Goal: Task Accomplishment & Management: Complete application form

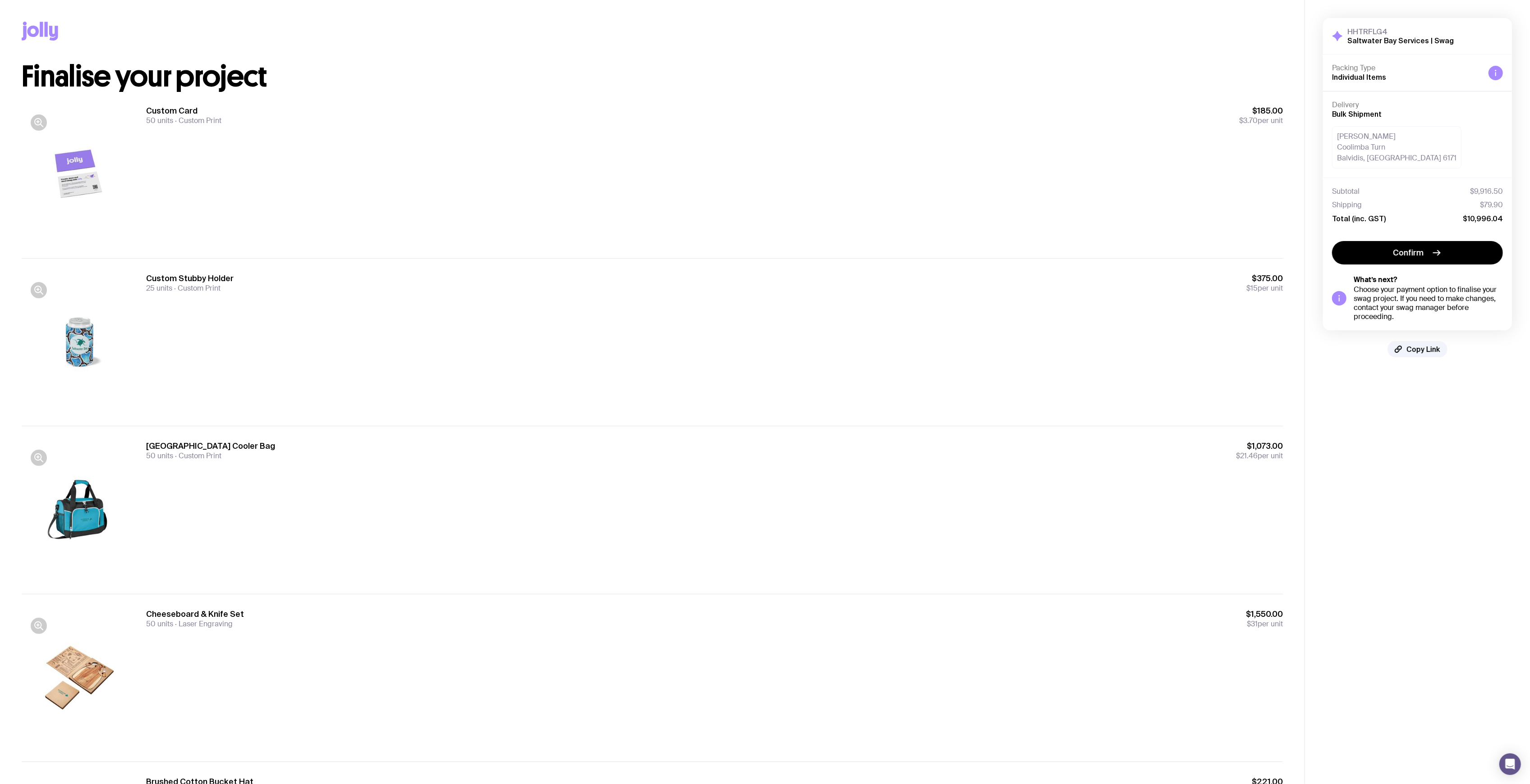
click at [1424, 352] on span "Copy Link" at bounding box center [1423, 349] width 34 height 9
click at [1429, 352] on span "Copy Link" at bounding box center [1423, 349] width 34 height 9
click at [485, 165] on div "Custom Card 50 units Custom Print $185.00 $3.70 per unit" at bounding box center [715, 175] width 1137 height 138
click at [484, 177] on div "Custom Card 50 units Custom Print $185.00 $3.70 per unit" at bounding box center [715, 175] width 1137 height 138
click at [446, 200] on div "Custom Card 50 units Custom Print $185.00 $3.70 per unit" at bounding box center [715, 175] width 1137 height 138
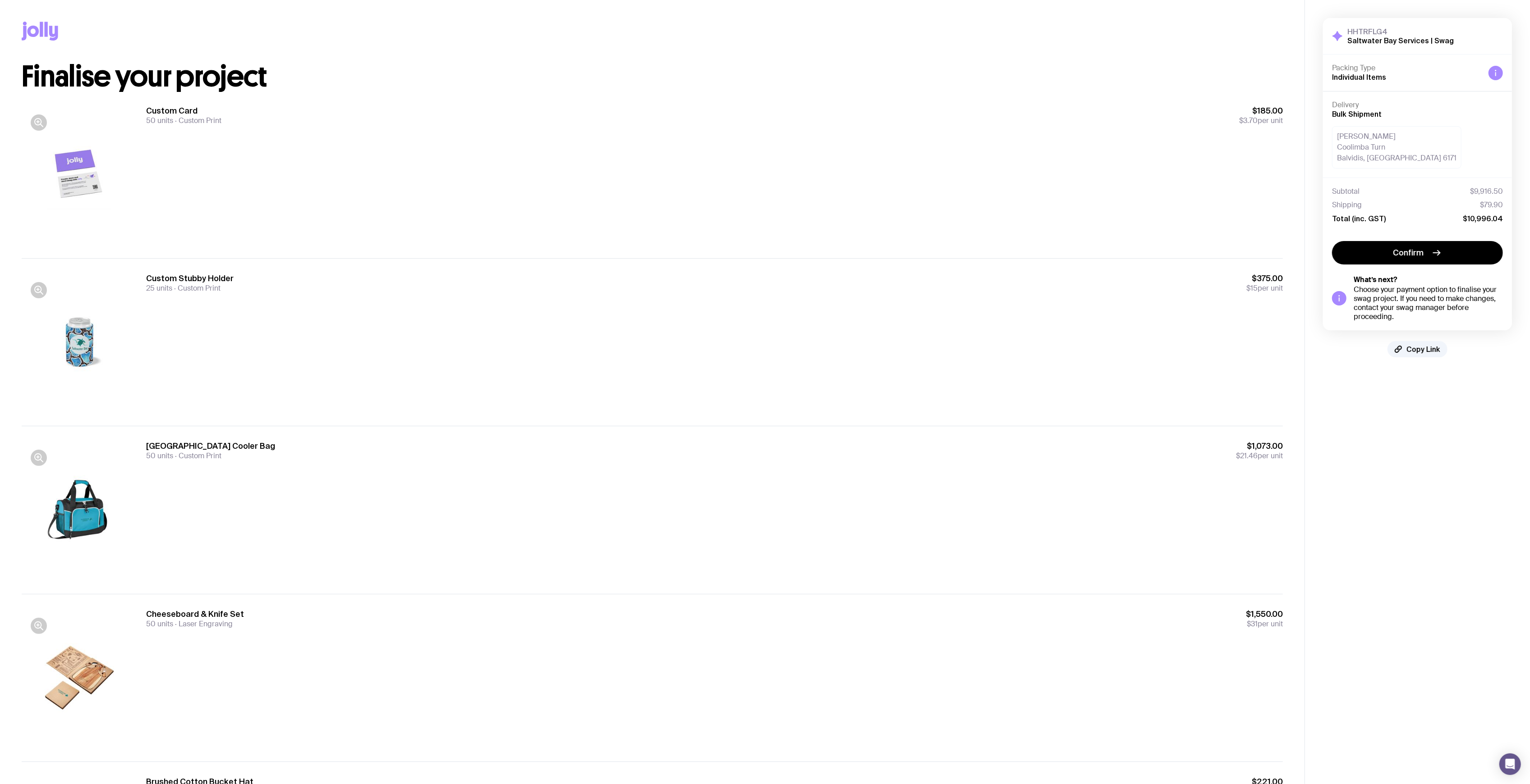
click at [453, 289] on div "Custom Stubby Holder 25 units Custom Print $375.00 $15 per unit" at bounding box center [715, 283] width 1137 height 20
click at [400, 314] on div "Custom Stubby Holder 25 units Custom Print $375.00 $15 per unit" at bounding box center [715, 342] width 1137 height 138
click at [594, 450] on div "Antarctica Cooler Bag 50 units Custom Print $1,073.00 $21.46 per unit" at bounding box center [715, 450] width 1137 height 20
click at [1422, 345] on button "Copy Link" at bounding box center [1418, 349] width 60 height 16
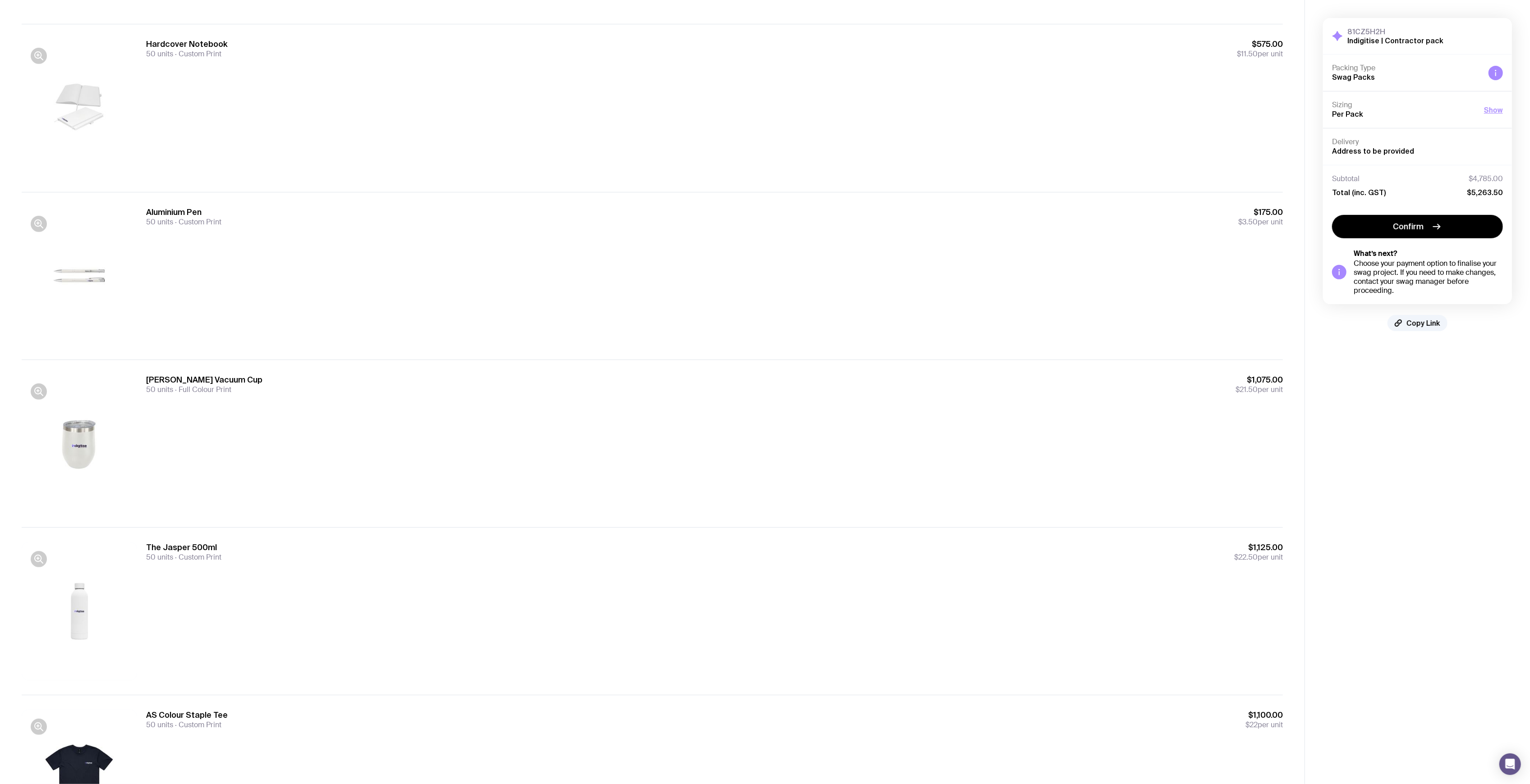
scroll to position [499, 0]
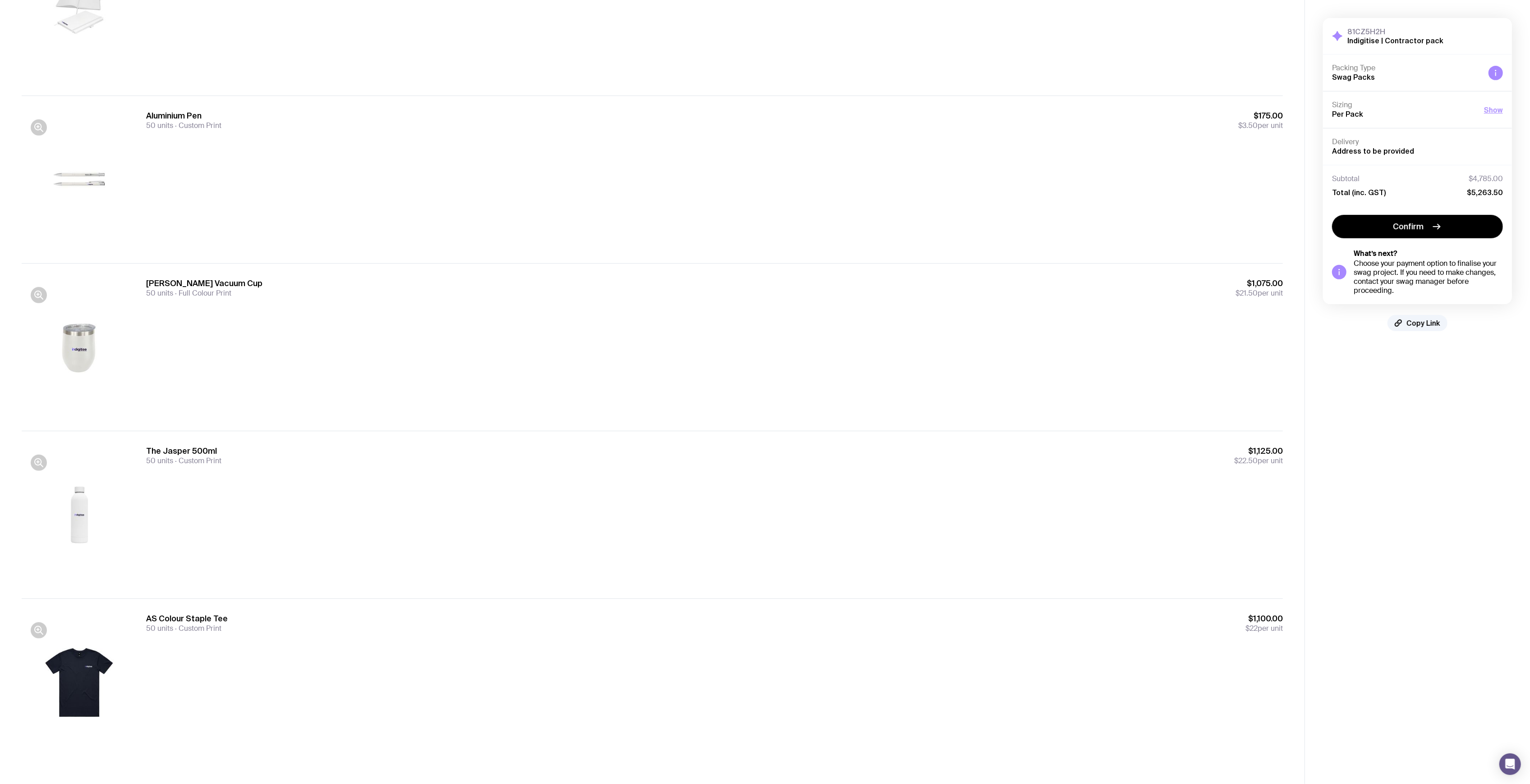
click at [210, 622] on h3 "AS Colour Staple Tee" at bounding box center [187, 618] width 82 height 11
click at [241, 664] on div "AS Colour Staple Tee 50 units Custom Print $1,100.00 $22 per unit" at bounding box center [715, 682] width 1137 height 138
click at [224, 672] on div "AS Colour Staple Tee 50 units Custom Print $1,100.00 $22 per unit" at bounding box center [715, 682] width 1137 height 138
click at [567, 626] on div "AS Colour Staple Tee 50 units Custom Print $1,100.00 $22 per unit" at bounding box center [715, 623] width 1137 height 20
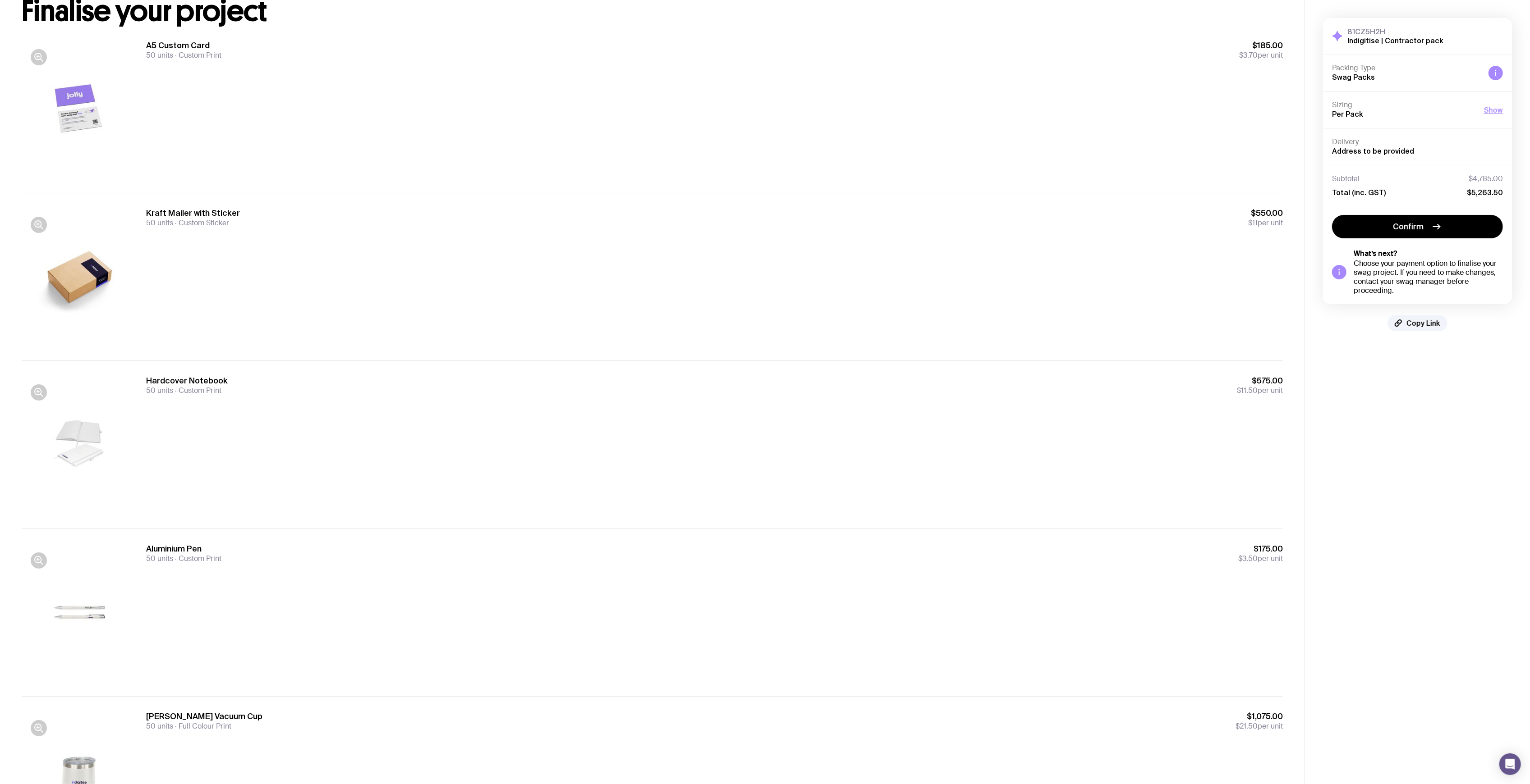
scroll to position [0, 0]
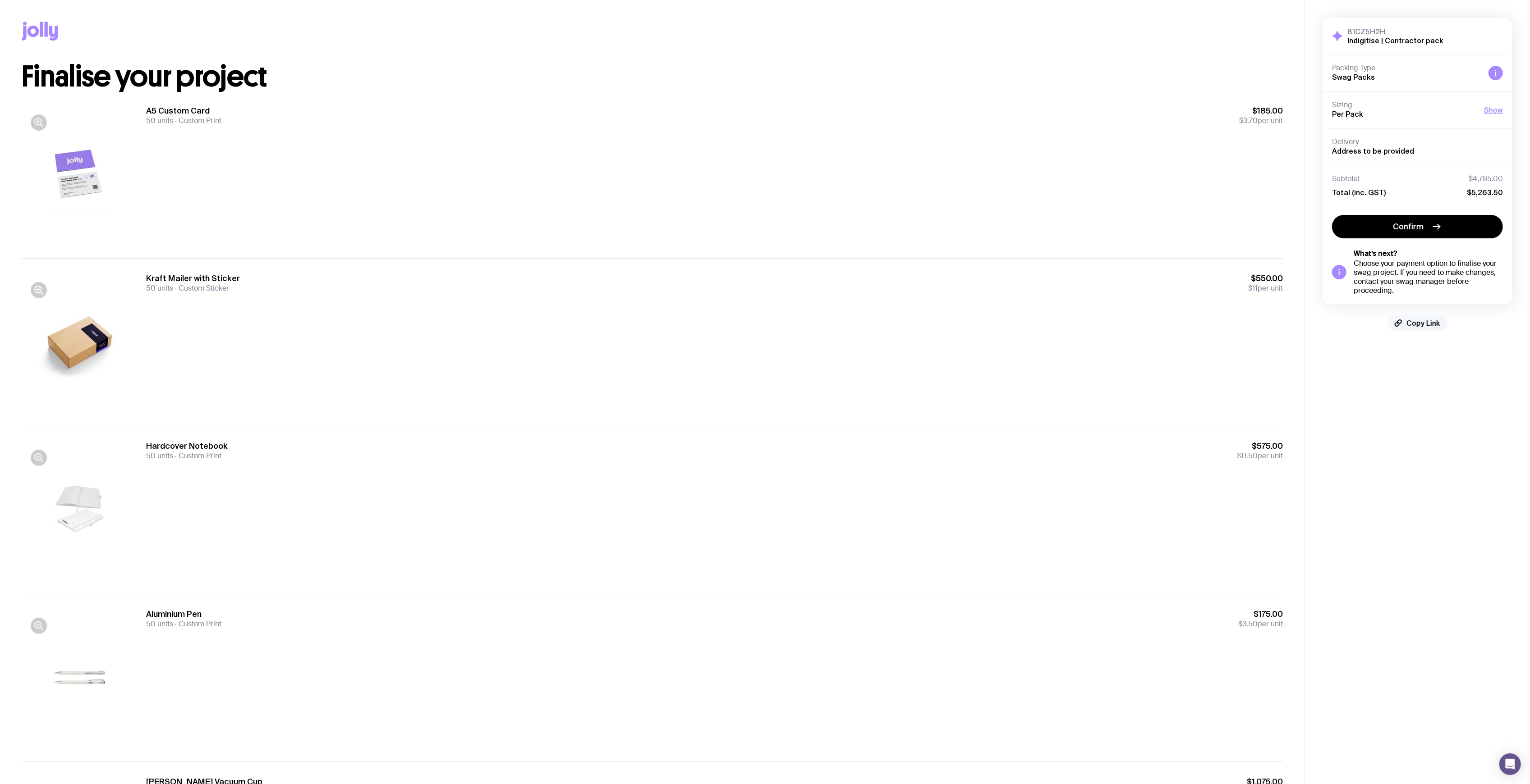
click at [1407, 322] on span "Copy Link" at bounding box center [1423, 322] width 34 height 9
click at [1182, 329] on div "Kraft Mailer with Sticker 50 units Custom Sticker $550.00 $11 per unit" at bounding box center [715, 342] width 1137 height 138
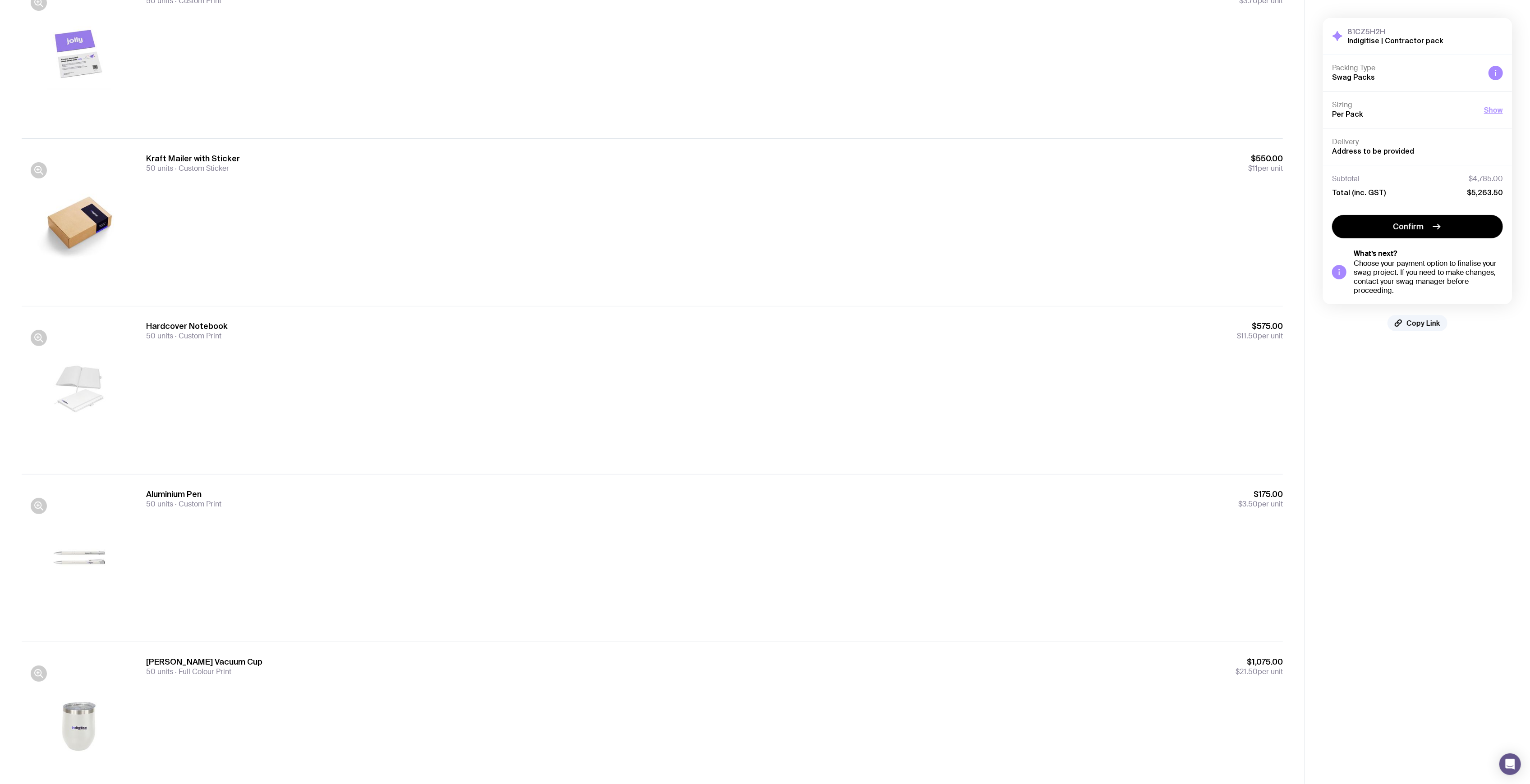
click at [1413, 366] on aside "81CZ5H2H Indigitise | Contractor pack Hide Details Packing Type Swag Packs Sizi…" at bounding box center [1417, 521] width 226 height 1283
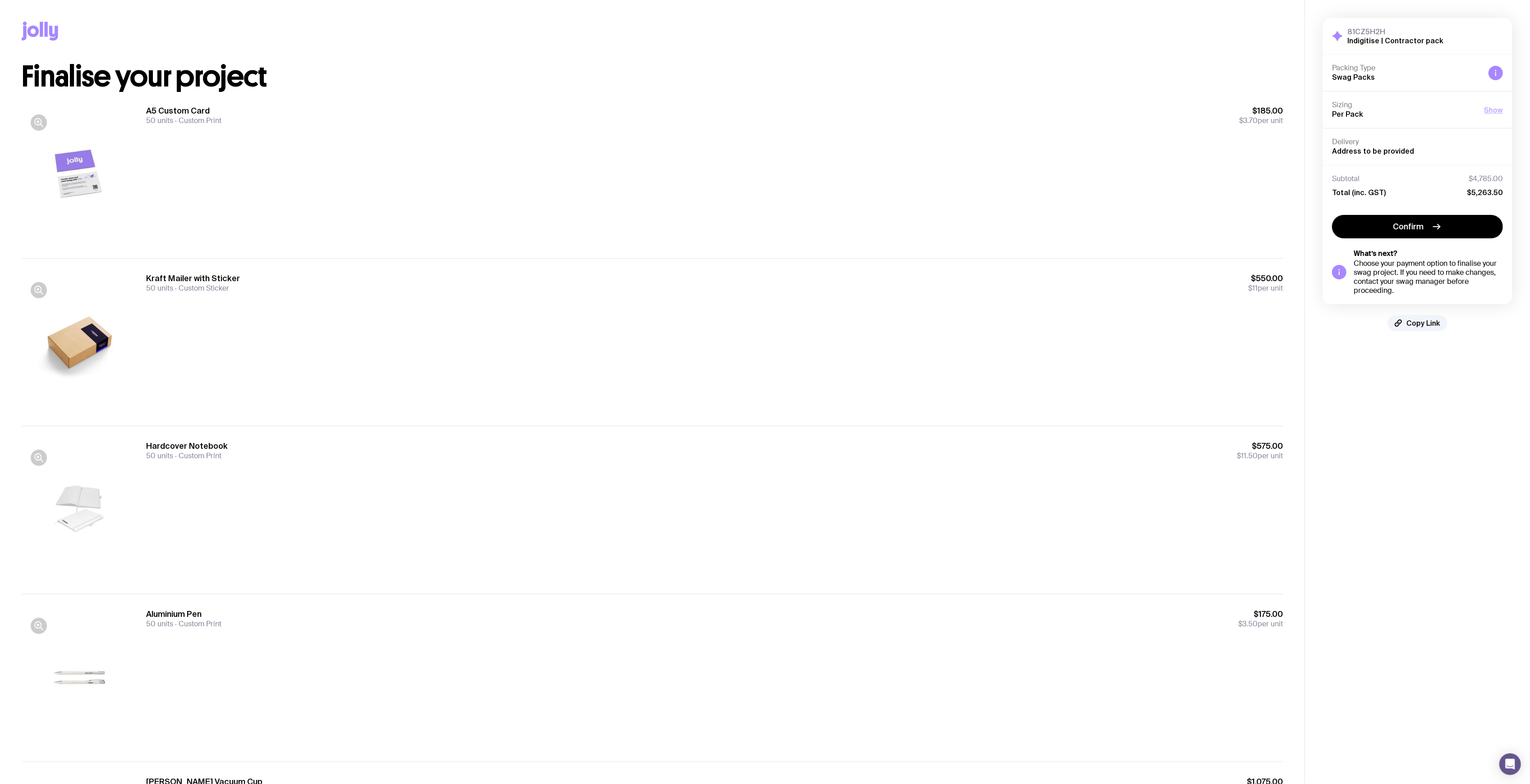
click at [1496, 114] on button "Show" at bounding box center [1493, 109] width 19 height 11
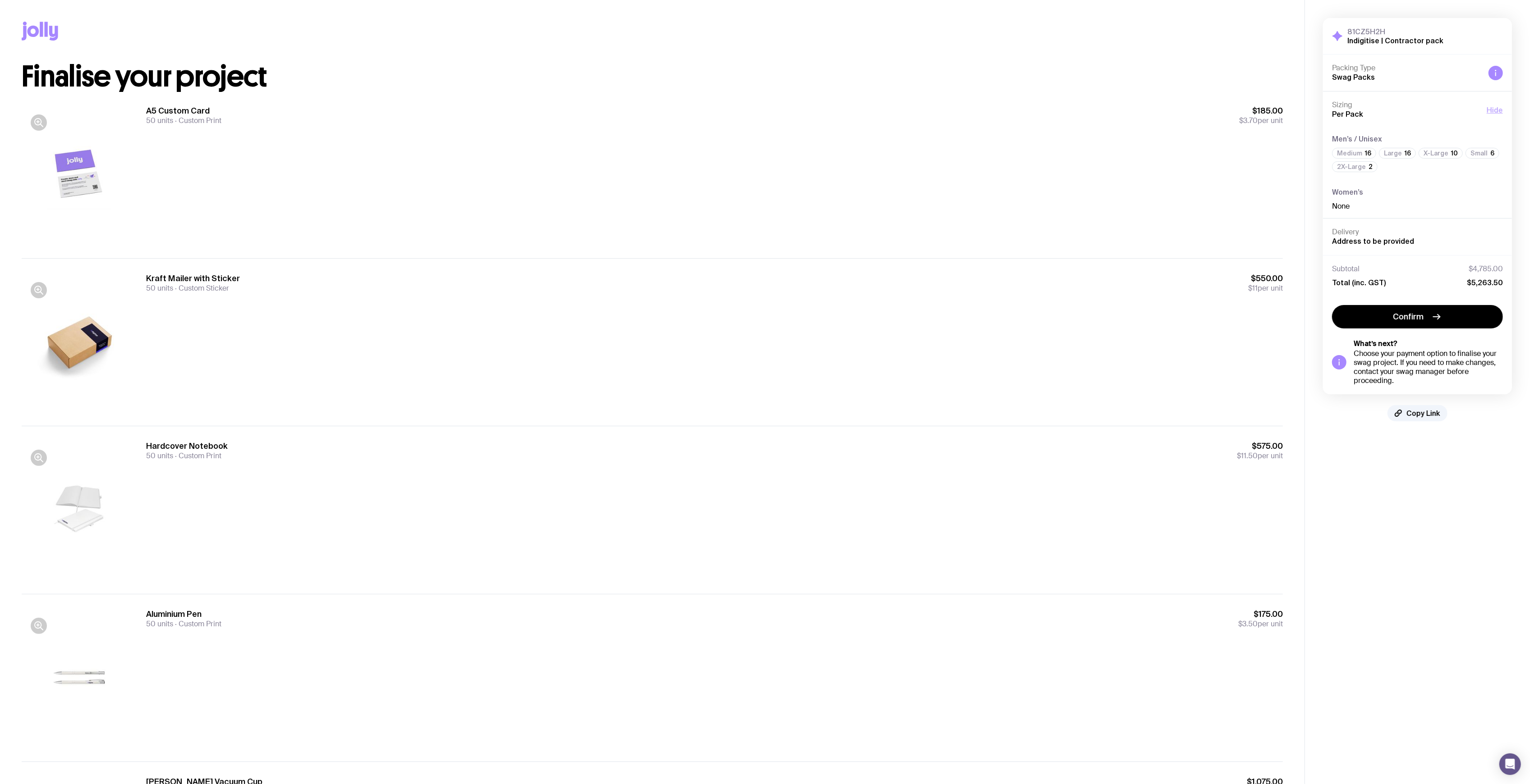
click at [1498, 112] on button "Hide" at bounding box center [1495, 109] width 16 height 11
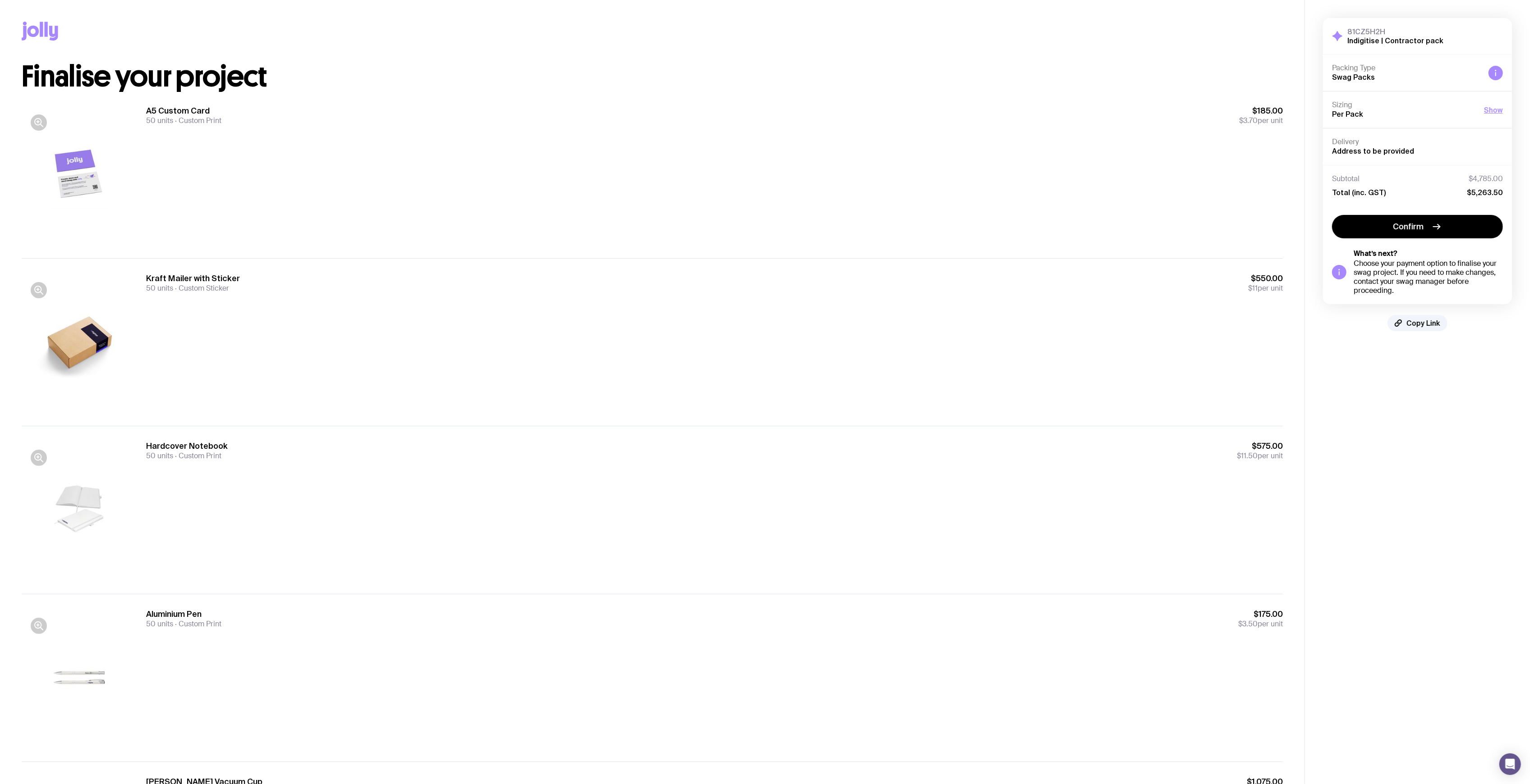
click at [1498, 193] on span "$5,263.50" at bounding box center [1485, 192] width 36 height 9
click at [1422, 327] on span "Copy Link" at bounding box center [1423, 322] width 34 height 9
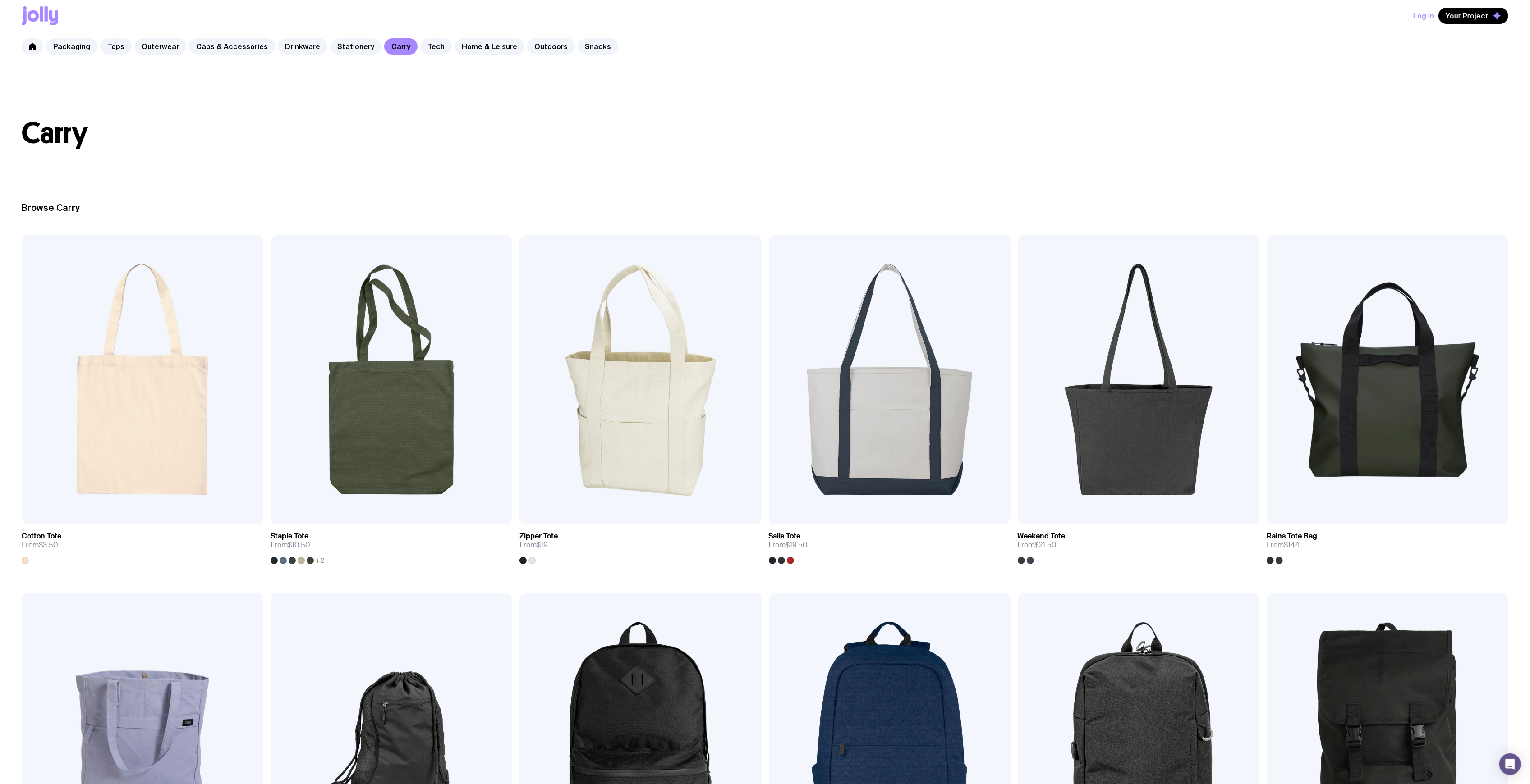
click at [1426, 19] on button "Log In" at bounding box center [1424, 15] width 21 height 16
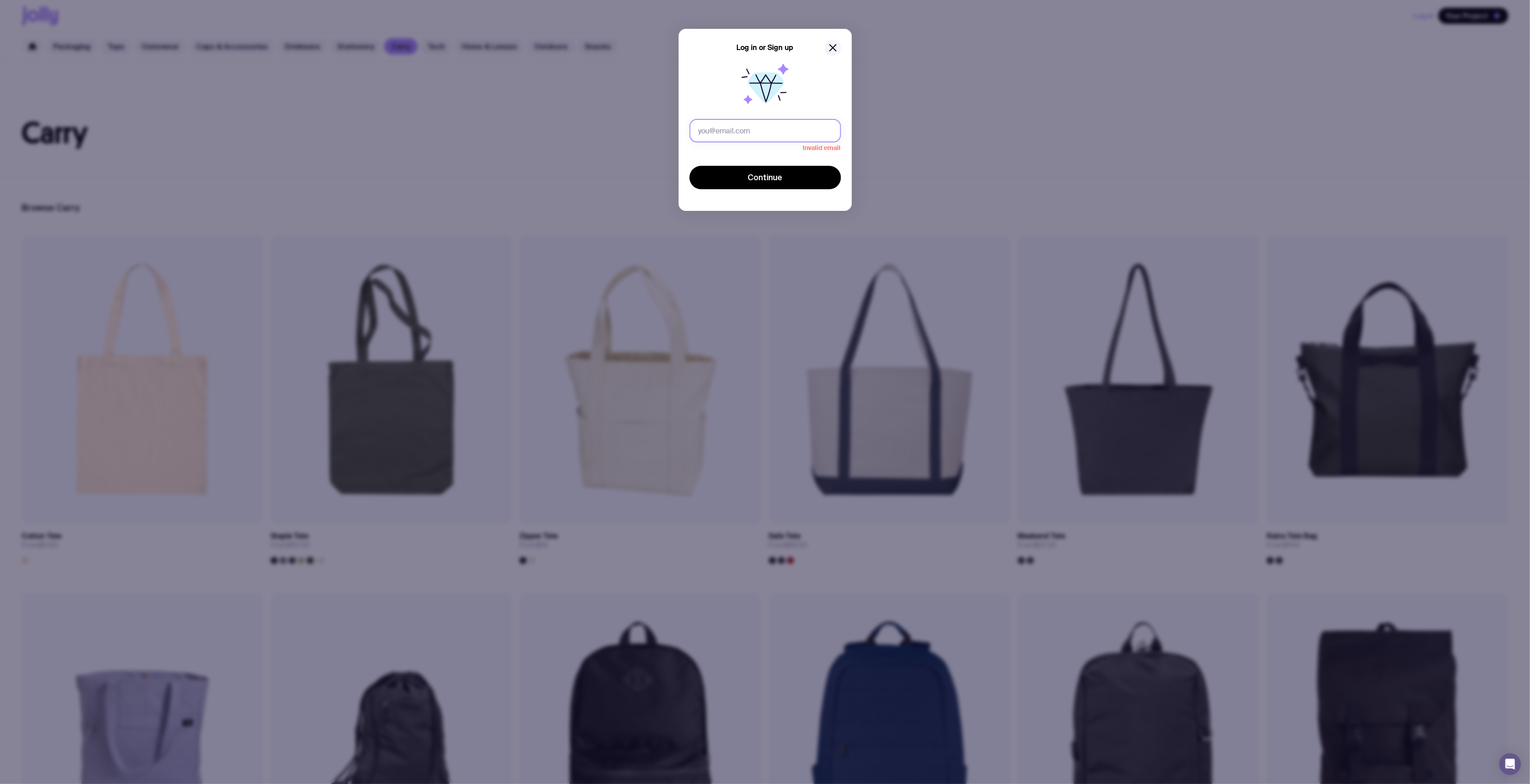
click at [746, 136] on input "text" at bounding box center [765, 130] width 151 height 23
paste input "belinda@indigitise.com.au"
type input "belinda@indigitise.com.au"
click at [729, 179] on button "Continue" at bounding box center [765, 168] width 151 height 23
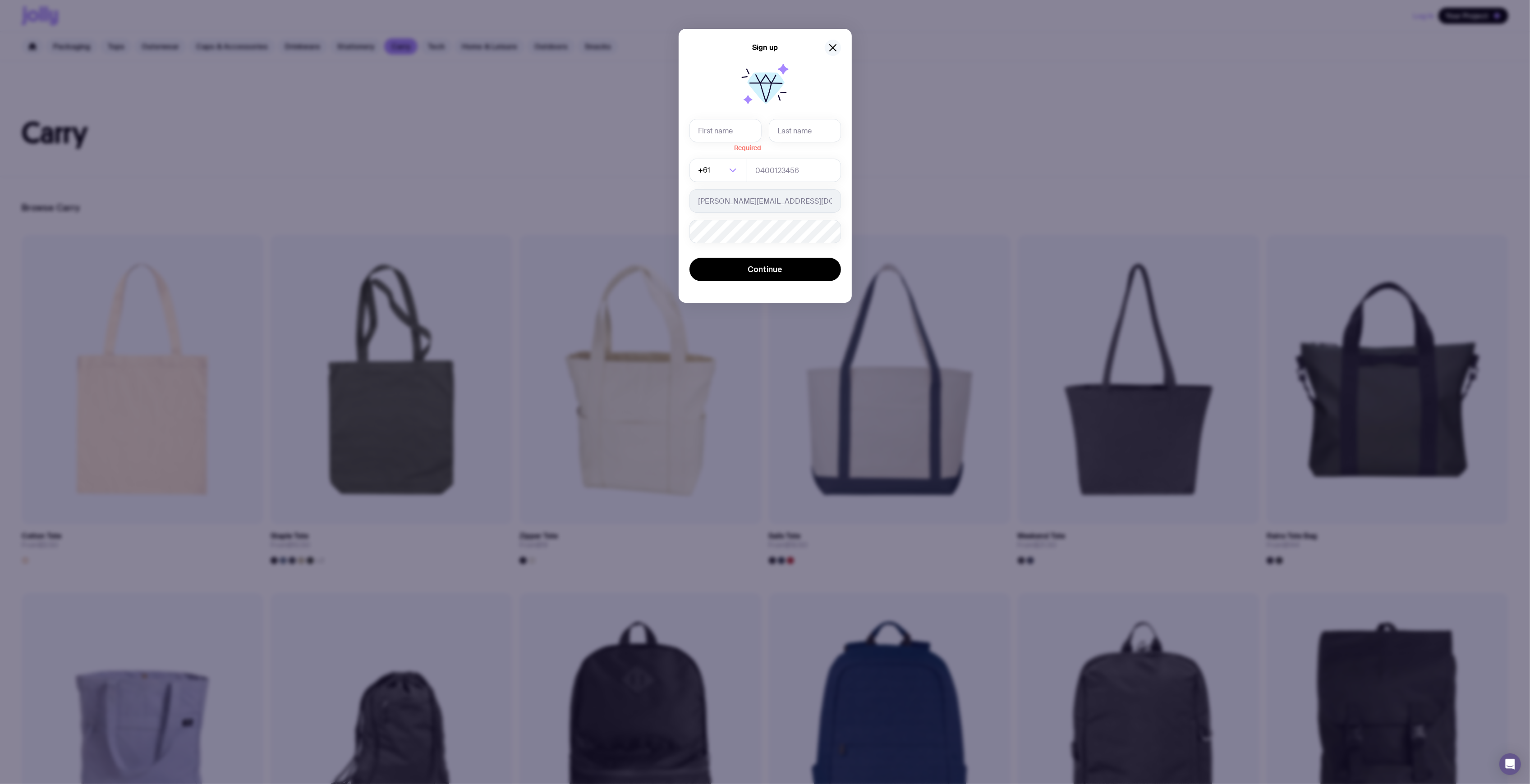
click at [828, 48] on icon "button" at bounding box center [832, 47] width 11 height 11
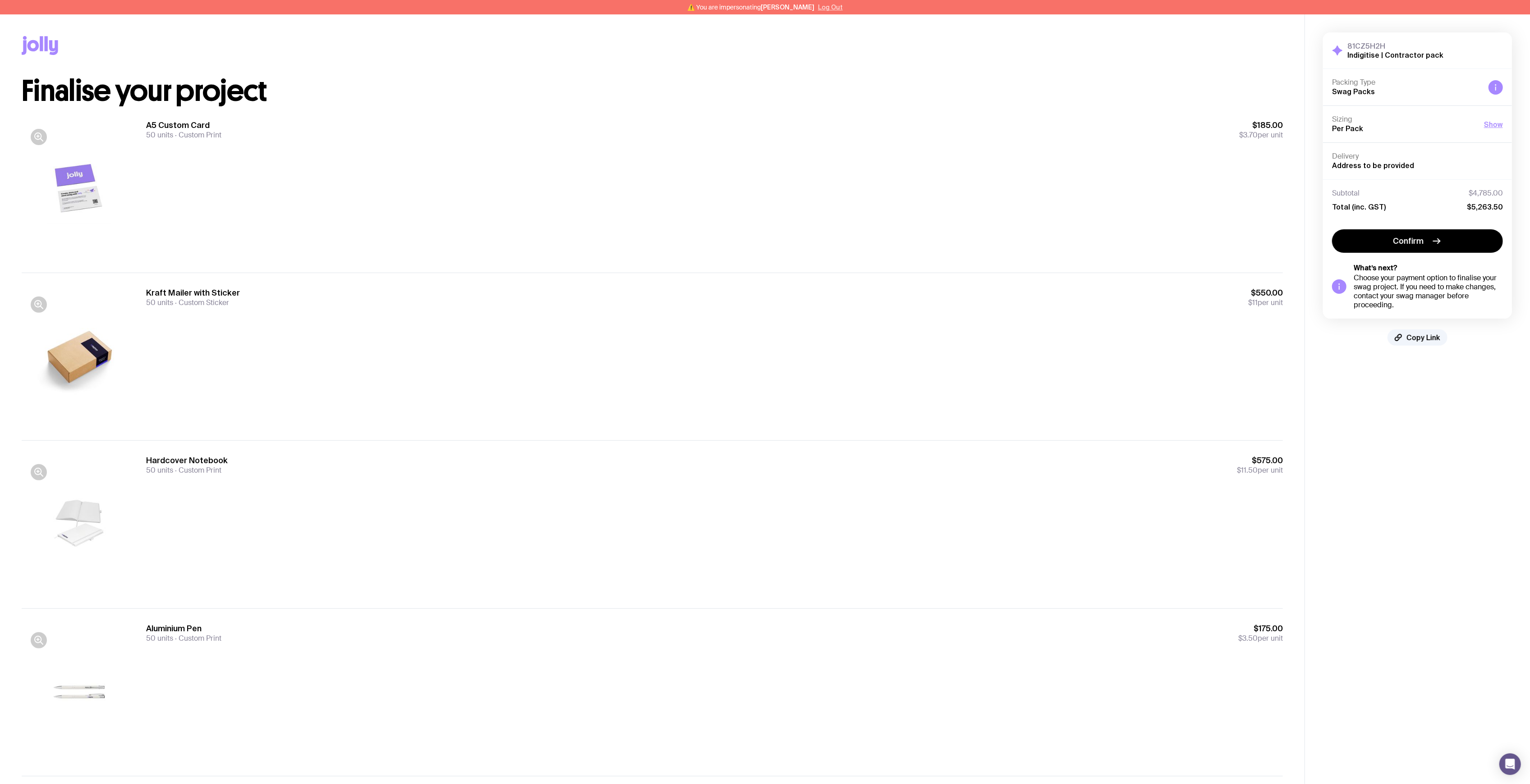
click at [822, 7] on button "Log Out" at bounding box center [831, 6] width 25 height 7
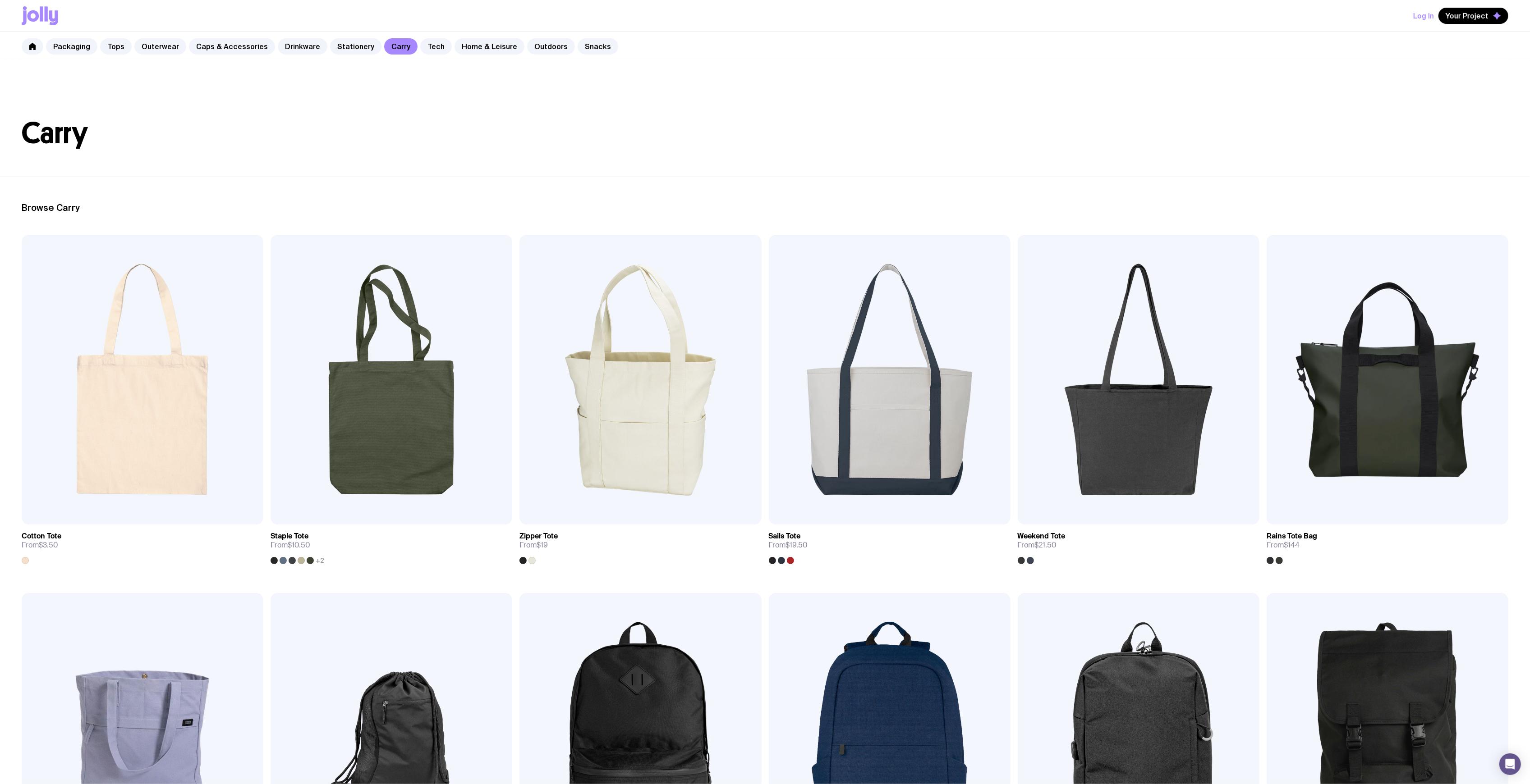
click at [1417, 15] on button "Log In" at bounding box center [1424, 15] width 21 height 16
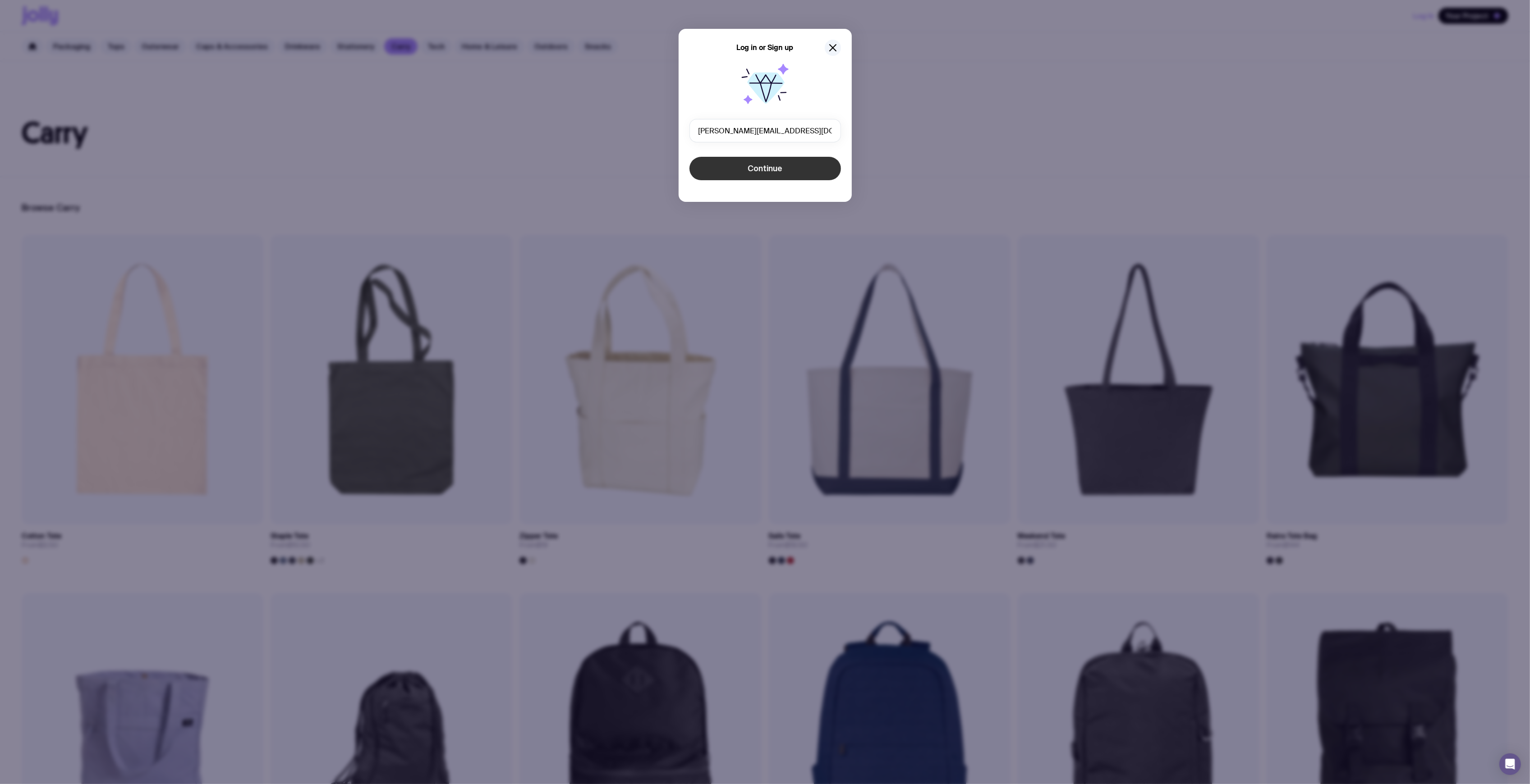
type input "[PERSON_NAME][EMAIL_ADDRESS][DOMAIN_NAME]"
click at [726, 161] on button "Continue" at bounding box center [765, 168] width 151 height 23
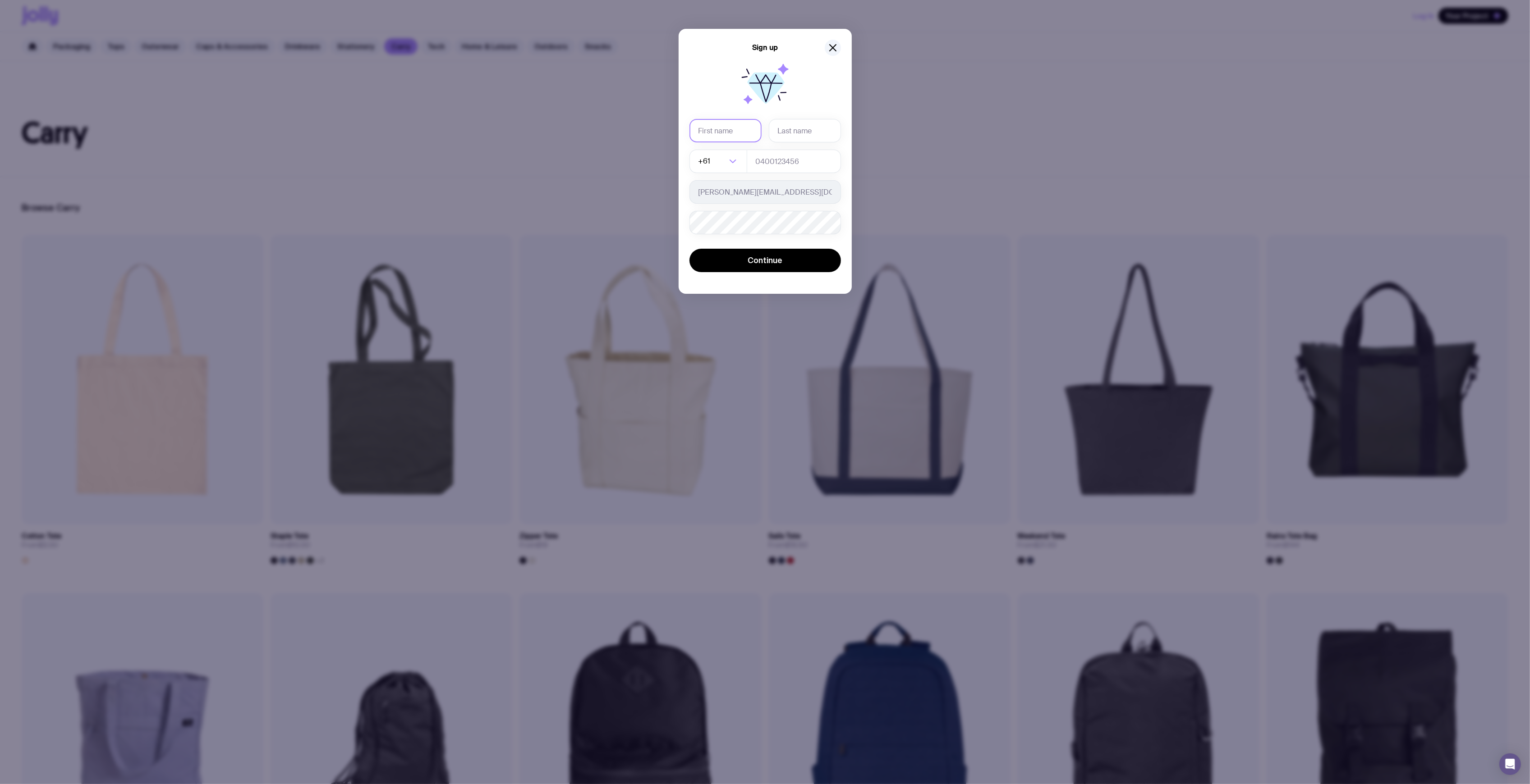
click at [718, 129] on input "text" at bounding box center [725, 130] width 72 height 23
drag, startPoint x: 718, startPoint y: 129, endPoint x: 748, endPoint y: 100, distance: 41.7
click at [718, 129] on input "text" at bounding box center [725, 130] width 72 height 23
click at [767, 107] on icon at bounding box center [765, 86] width 57 height 57
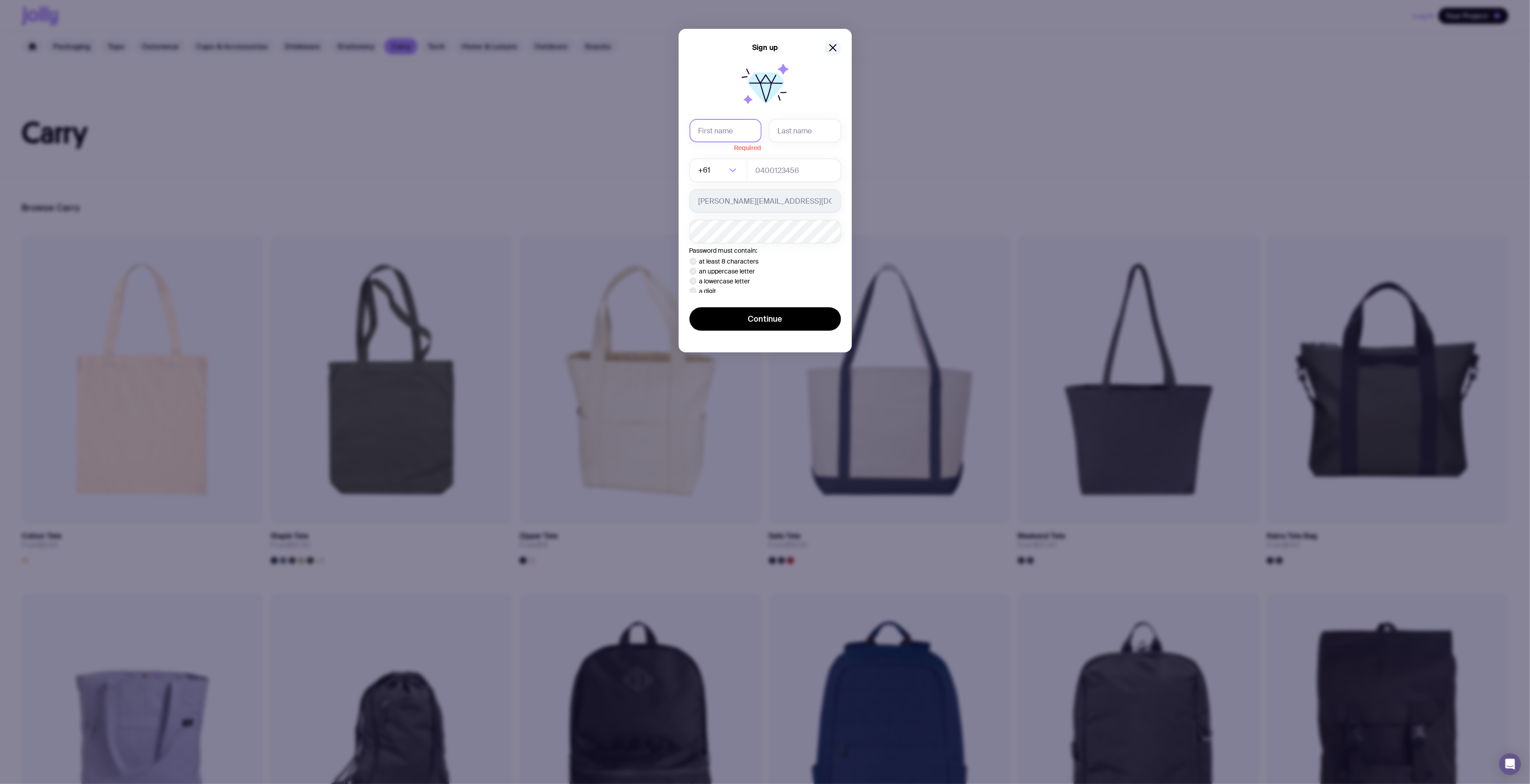
click at [722, 132] on input "text" at bounding box center [725, 130] width 72 height 23
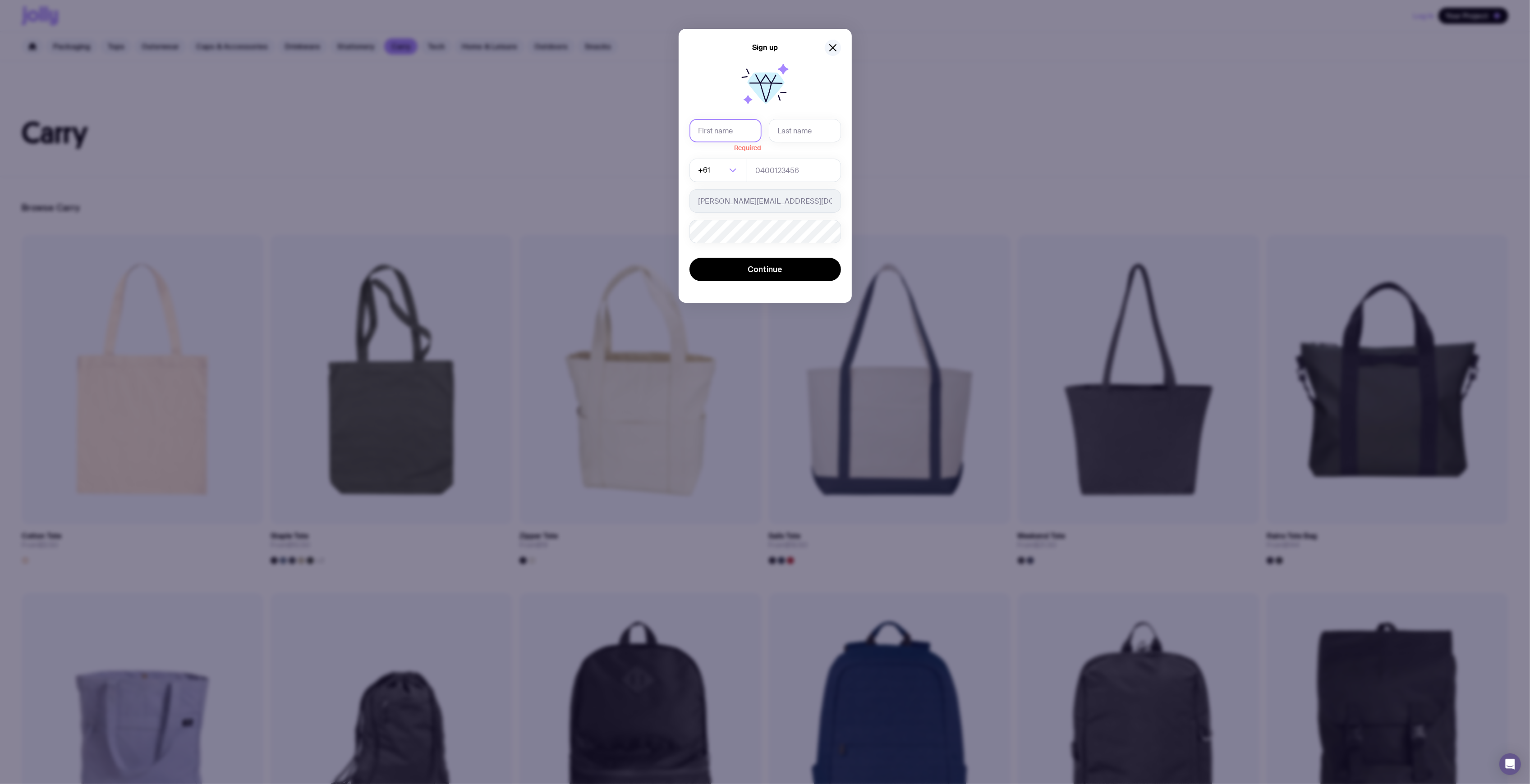
click at [725, 134] on input "text" at bounding box center [725, 130] width 72 height 23
type input "Belind"
click at [784, 139] on input "text" at bounding box center [805, 130] width 72 height 23
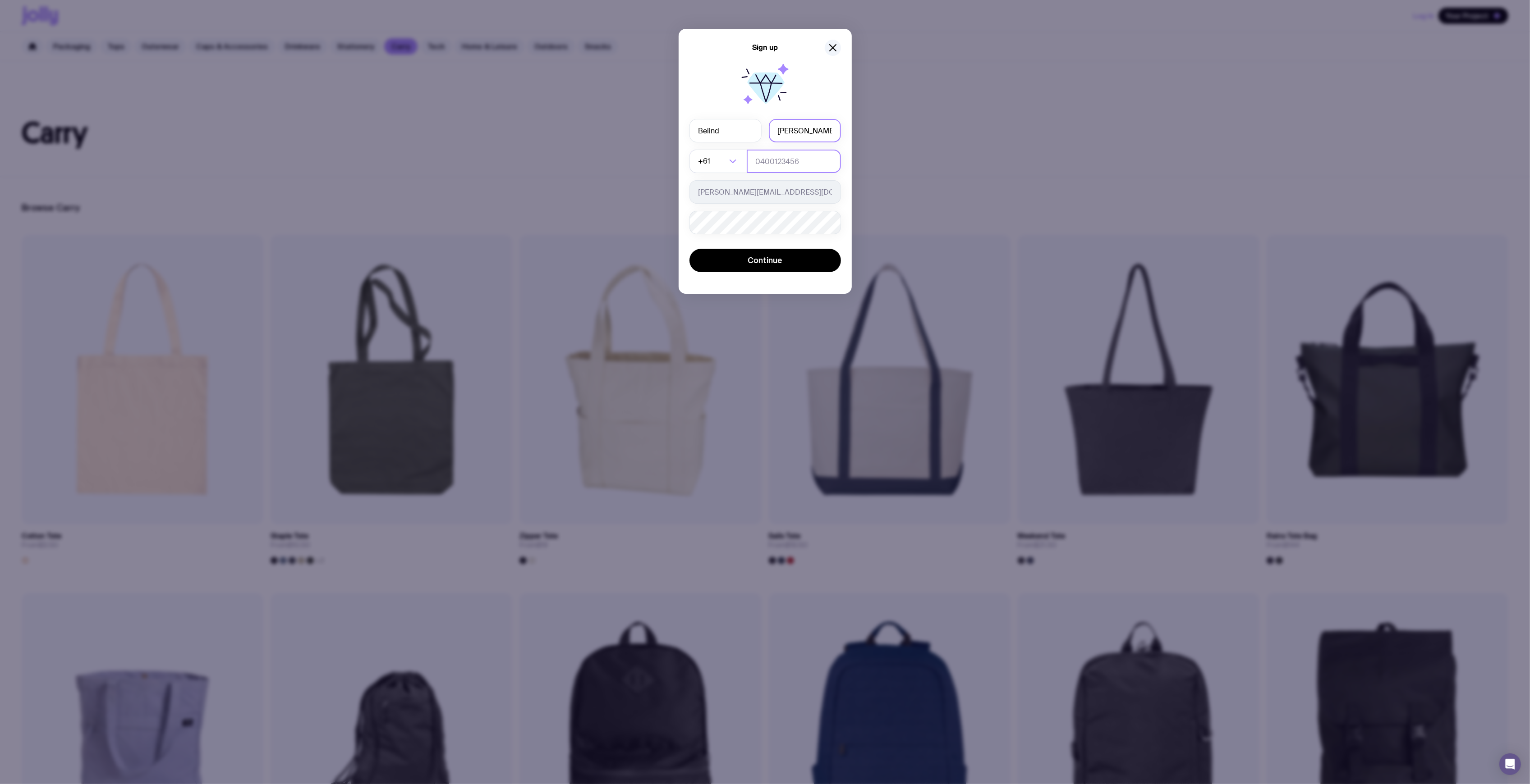
type input "[PERSON_NAME]"
click at [778, 161] on input "tel" at bounding box center [794, 161] width 95 height 23
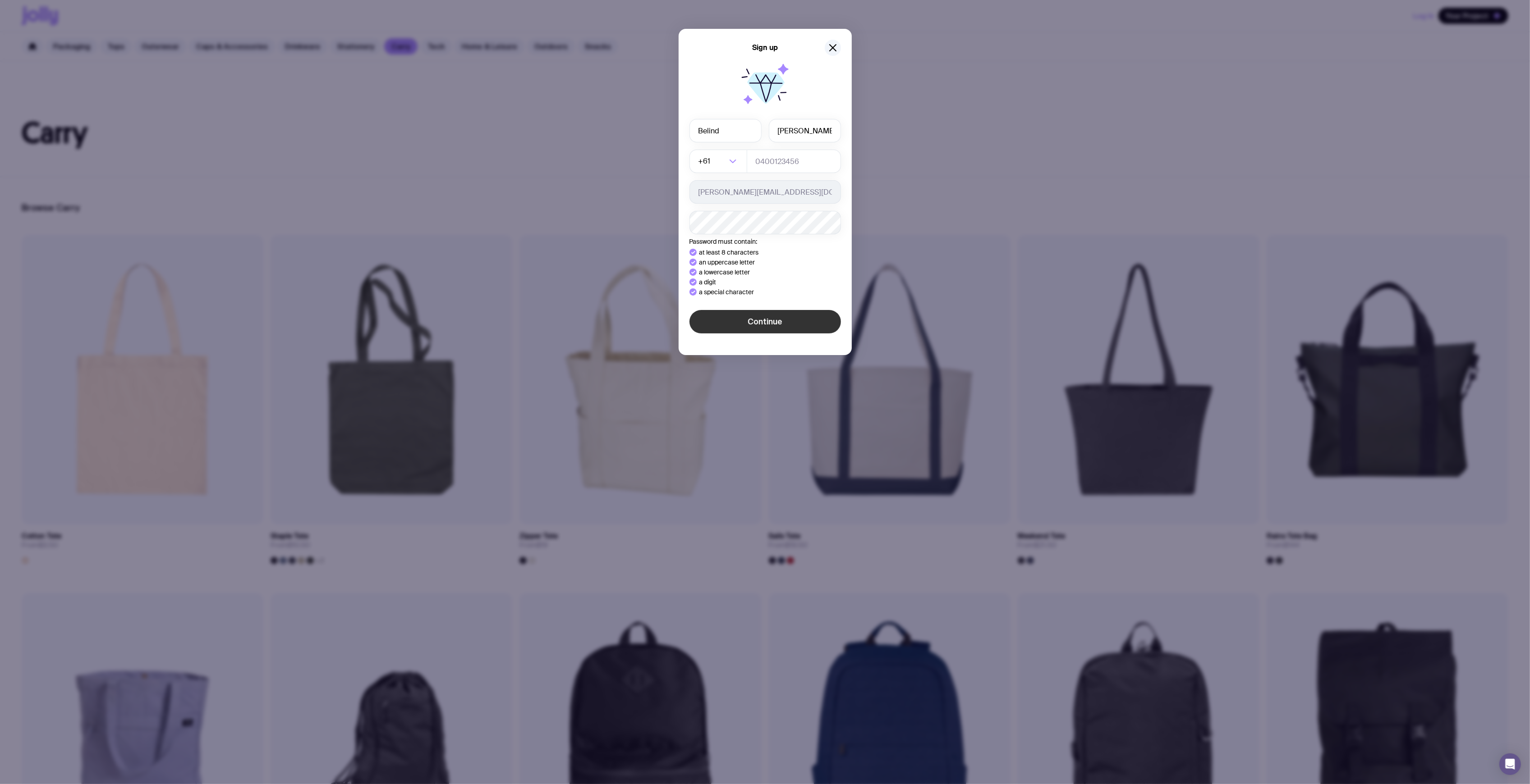
click at [746, 319] on button "Continue" at bounding box center [765, 322] width 151 height 23
